Goal: Information Seeking & Learning: Learn about a topic

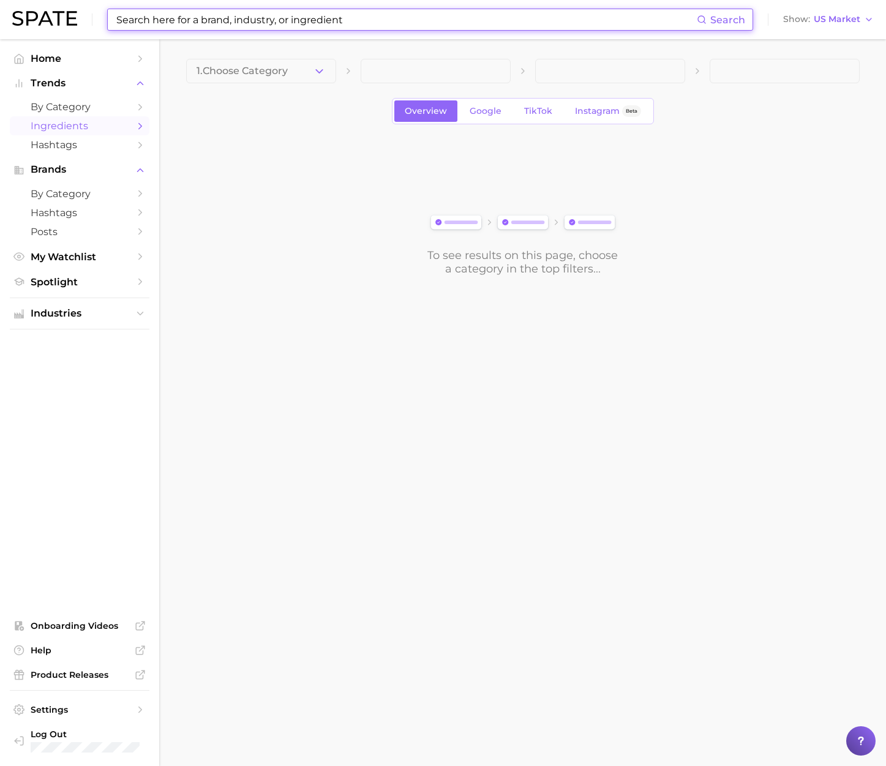
click at [447, 23] on input at bounding box center [406, 19] width 582 height 21
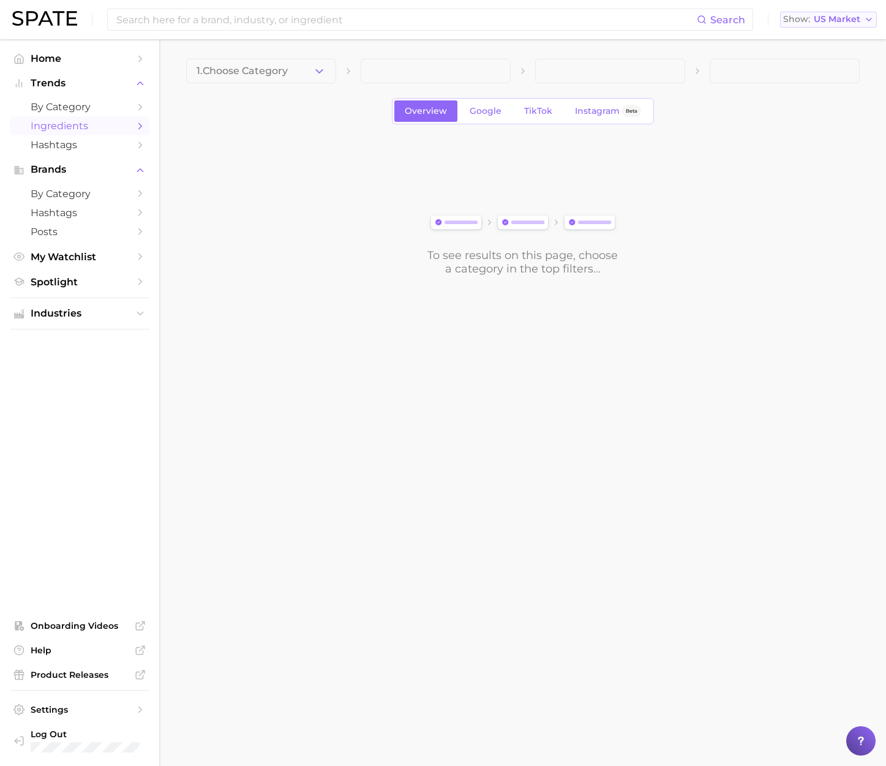
click at [825, 17] on span "US Market" at bounding box center [837, 19] width 47 height 7
click at [814, 130] on button "[GEOGRAPHIC_DATA]" at bounding box center [833, 128] width 107 height 22
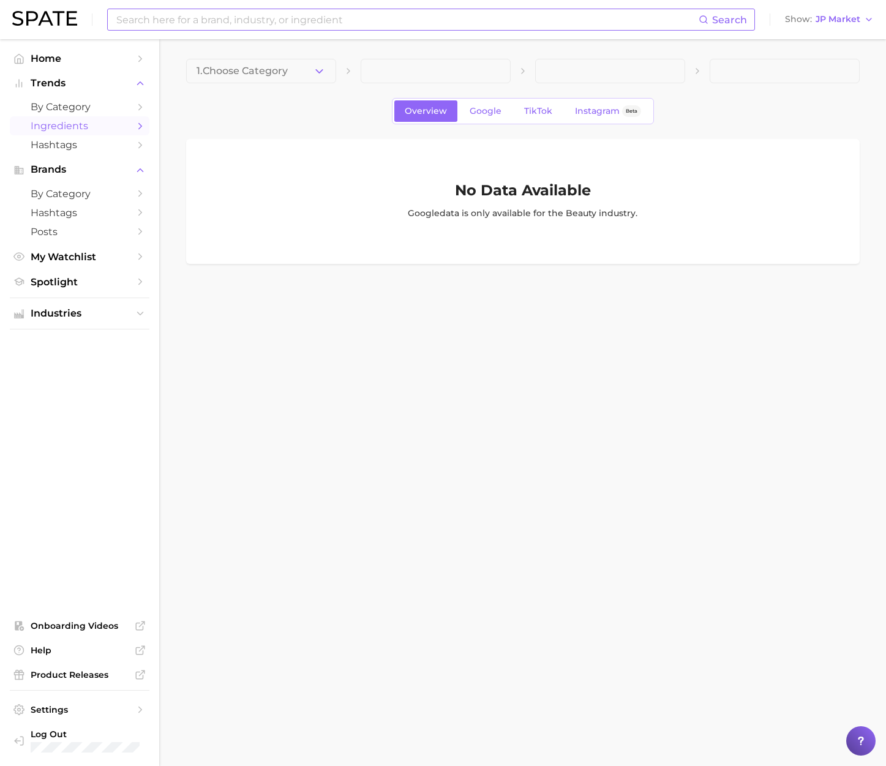
click at [315, 21] on input at bounding box center [407, 19] width 584 height 21
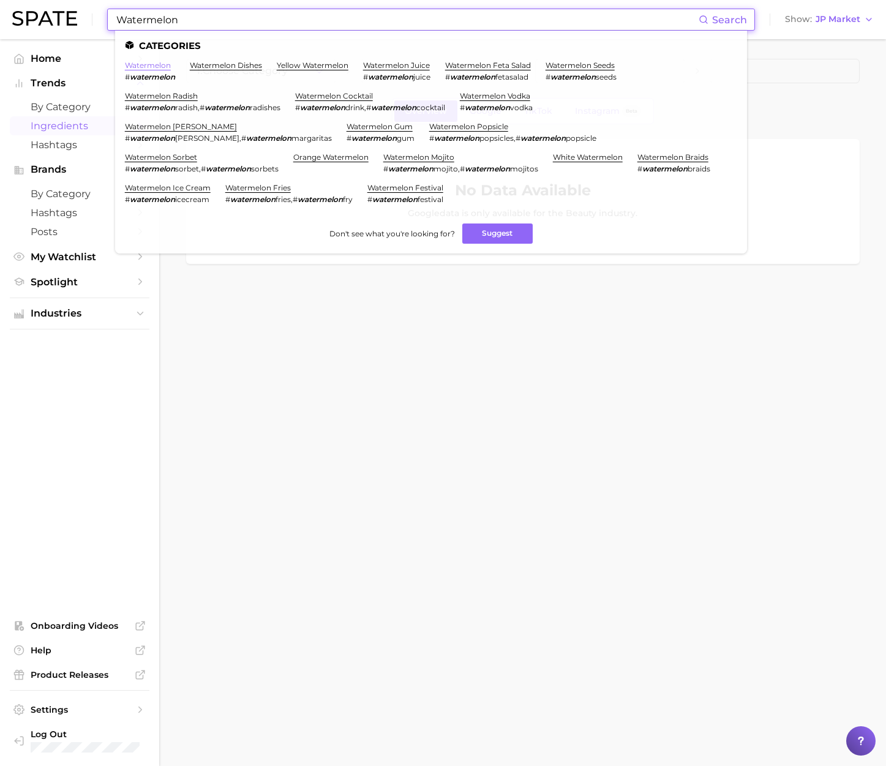
type input "Watermelon"
click at [146, 66] on link "watermelon" at bounding box center [148, 65] width 46 height 9
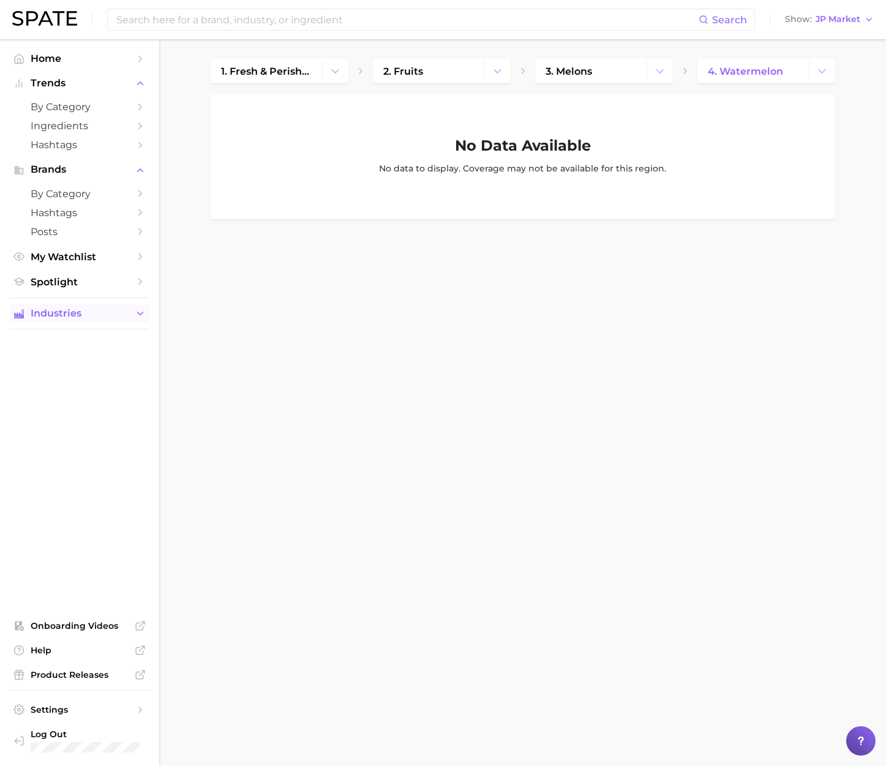
drag, startPoint x: 112, startPoint y: 314, endPoint x: 90, endPoint y: 323, distance: 23.9
click at [112, 314] on span "Industries" at bounding box center [80, 313] width 98 height 11
click at [77, 127] on span "Ingredients" at bounding box center [80, 126] width 98 height 12
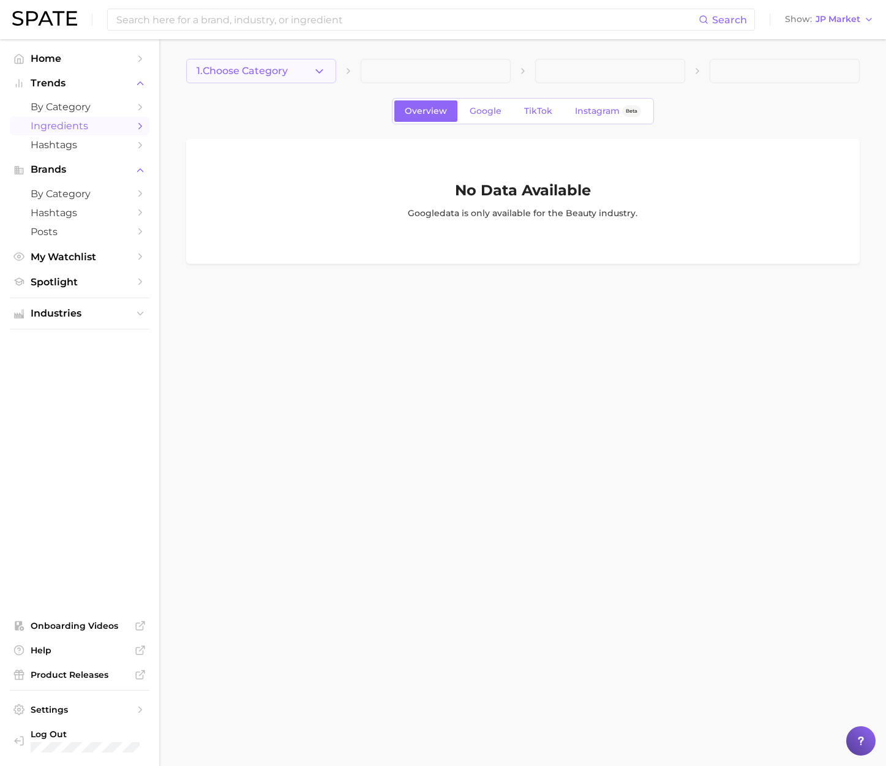
click at [306, 73] on button "1. Choose Category" at bounding box center [261, 71] width 150 height 25
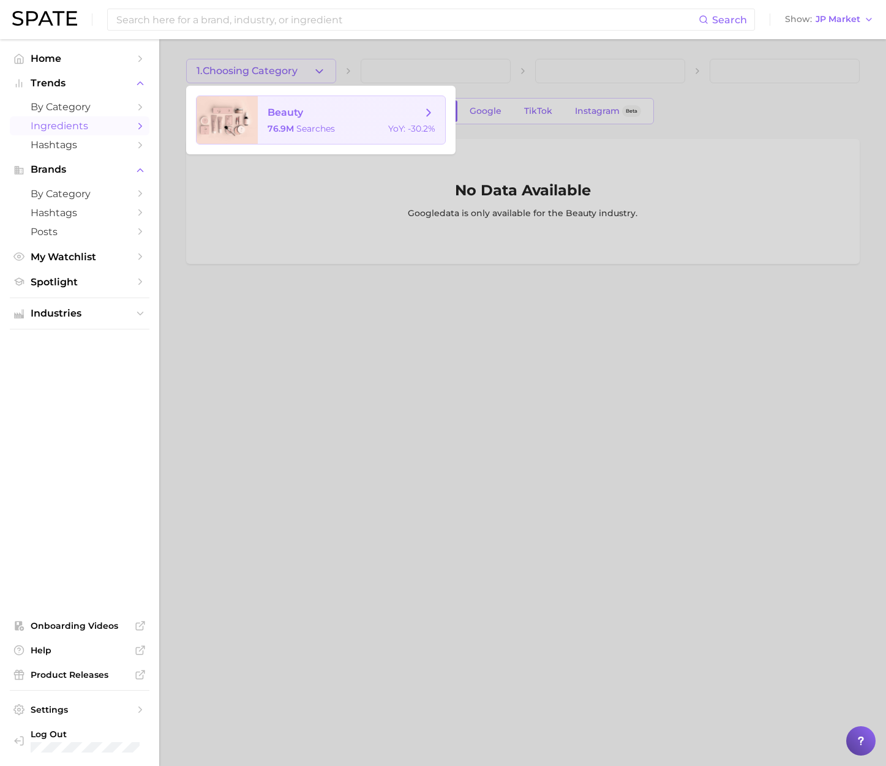
click at [306, 115] on span "beauty" at bounding box center [345, 112] width 154 height 13
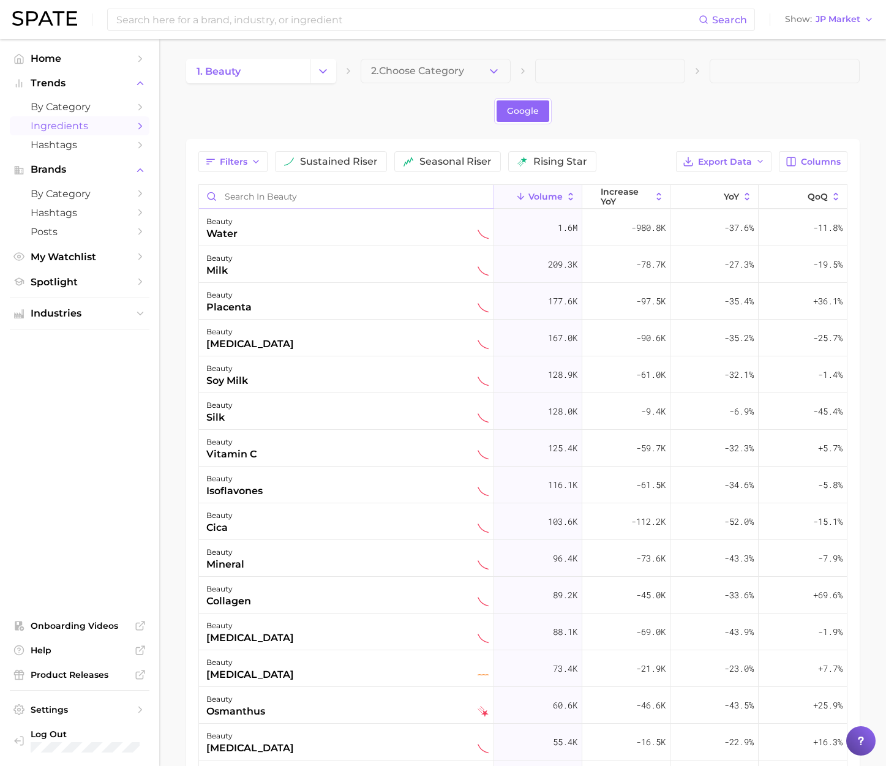
click at [320, 197] on input "Search in beauty" at bounding box center [346, 196] width 295 height 23
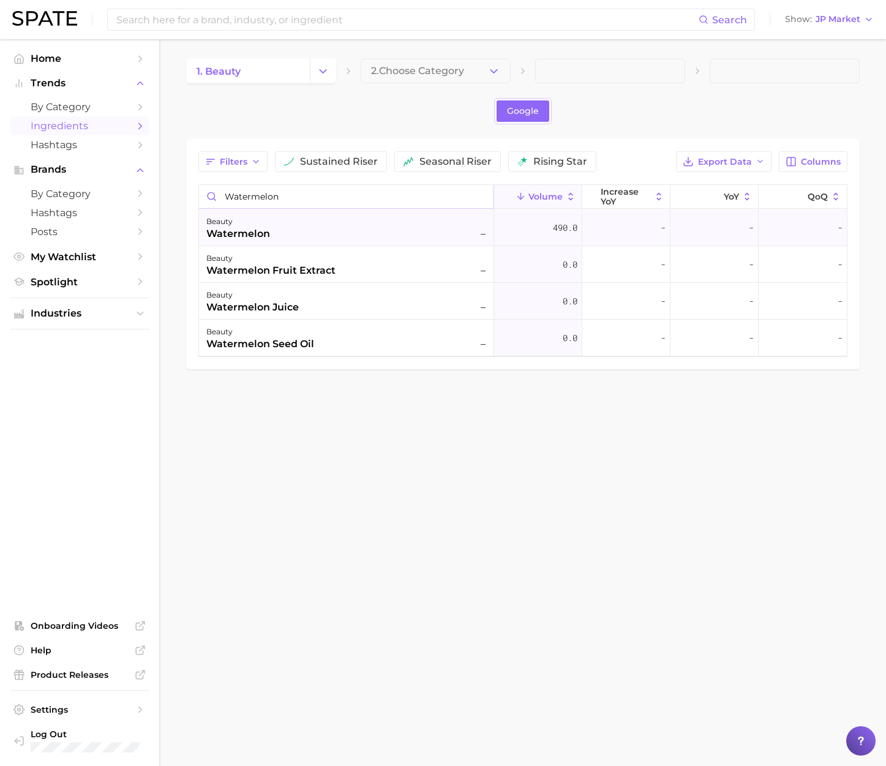
type input "watermelon"
click at [249, 230] on div "watermelon" at bounding box center [238, 234] width 64 height 15
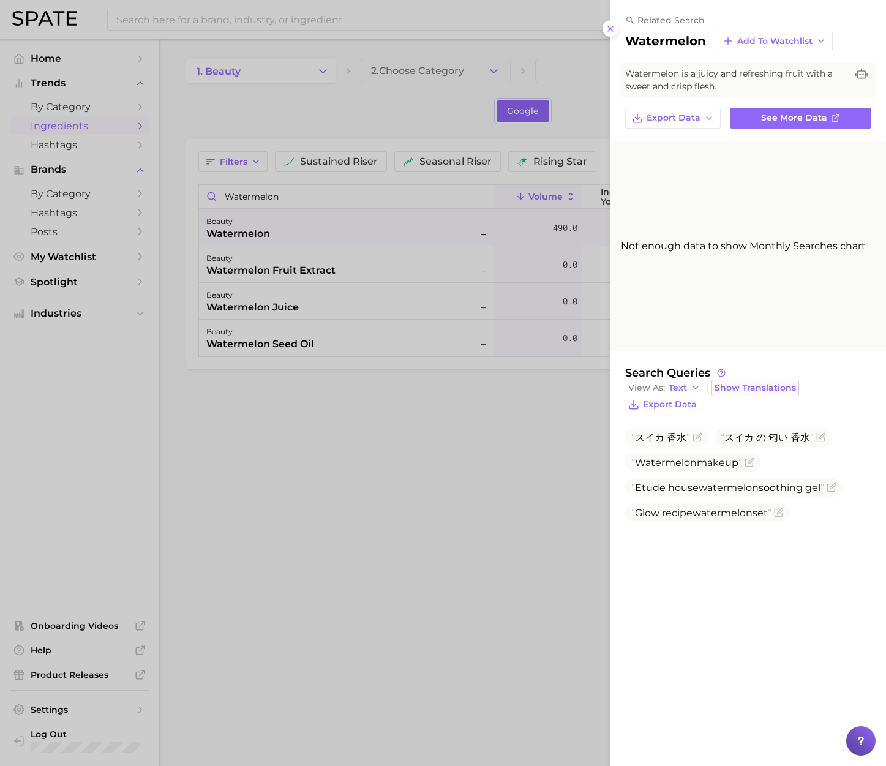
click at [732, 390] on span "Show Translations" at bounding box center [755, 388] width 81 height 10
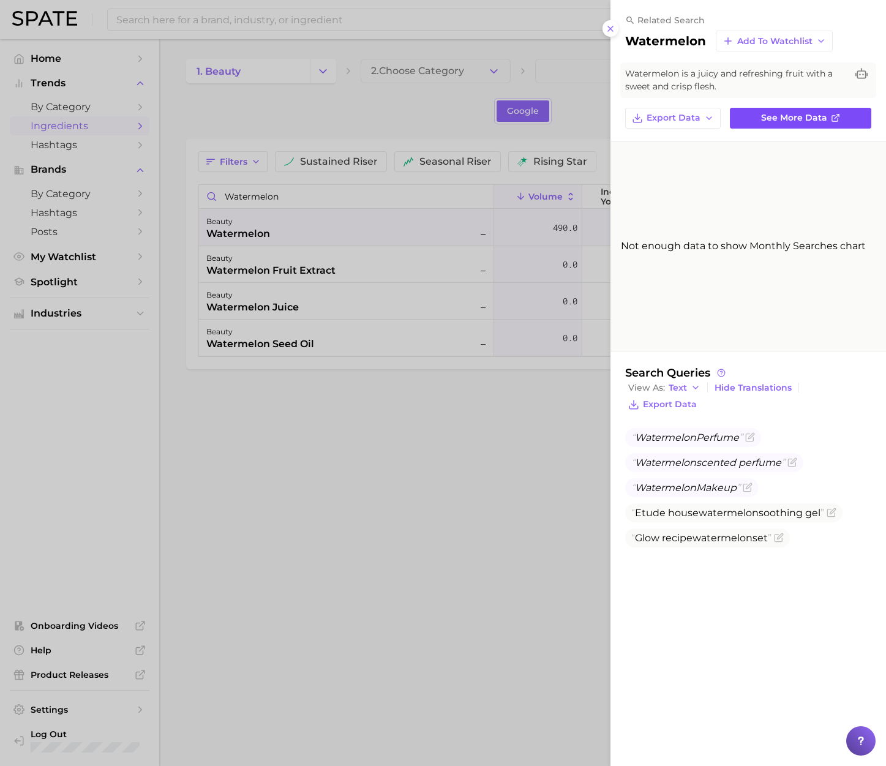
click at [781, 120] on span "See more data" at bounding box center [794, 118] width 66 height 10
